Goal: Use online tool/utility: Utilize a website feature to perform a specific function

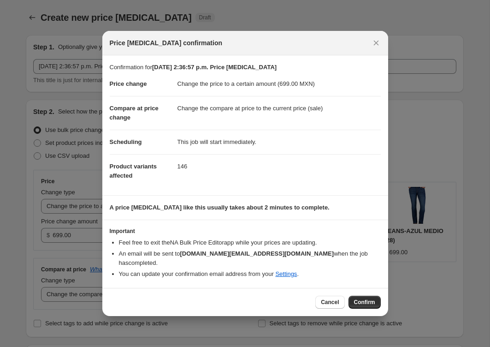
select select "collection"
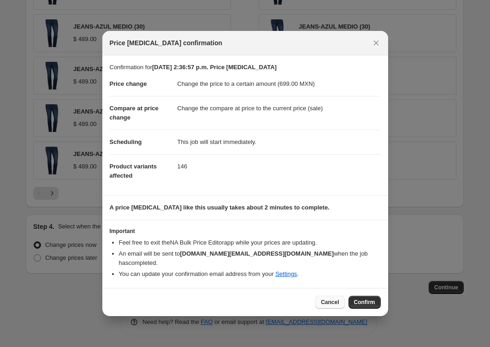
click at [332, 298] on span "Cancel" at bounding box center [330, 301] width 18 height 7
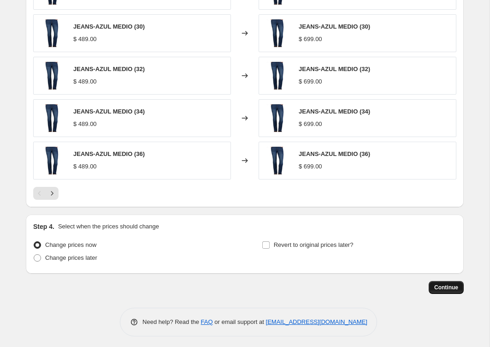
click at [445, 284] on span "Continue" at bounding box center [446, 287] width 24 height 7
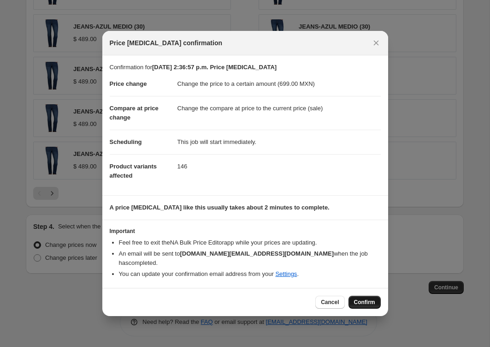
click at [357, 298] on span "Confirm" at bounding box center [364, 301] width 21 height 7
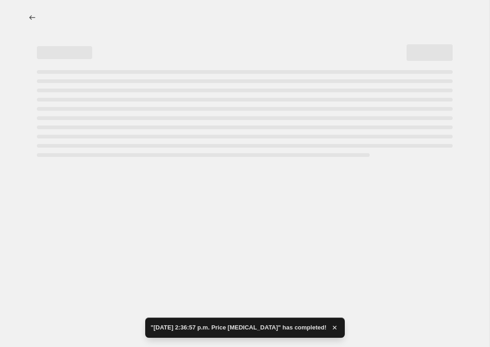
select select "collection"
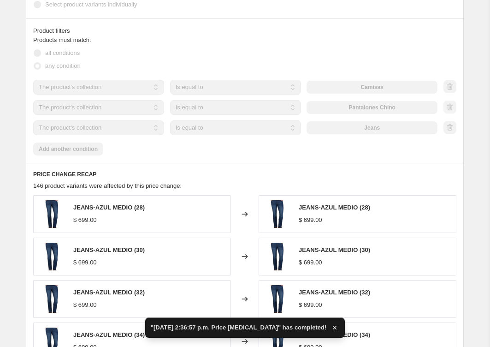
scroll to position [506, 0]
